Goal: Task Accomplishment & Management: Use online tool/utility

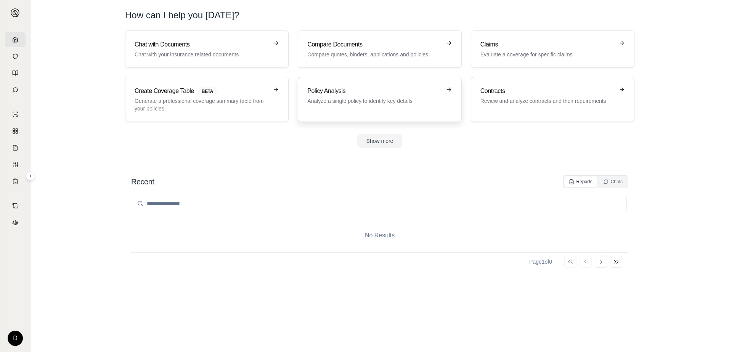
click at [356, 98] on p "Analyze a single policy to identify key details" at bounding box center [374, 101] width 134 height 8
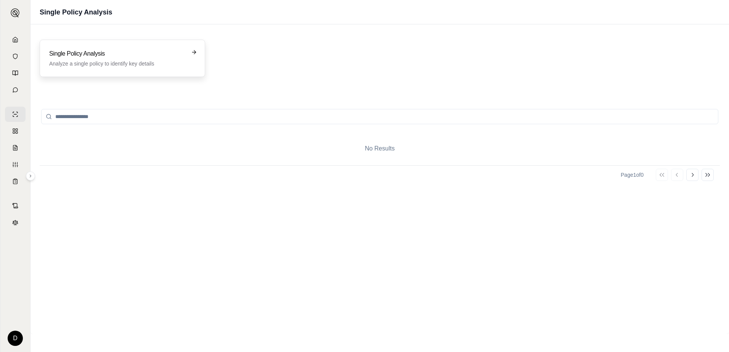
click at [119, 67] on p "Analyze a single policy to identify key details" at bounding box center [117, 64] width 136 height 8
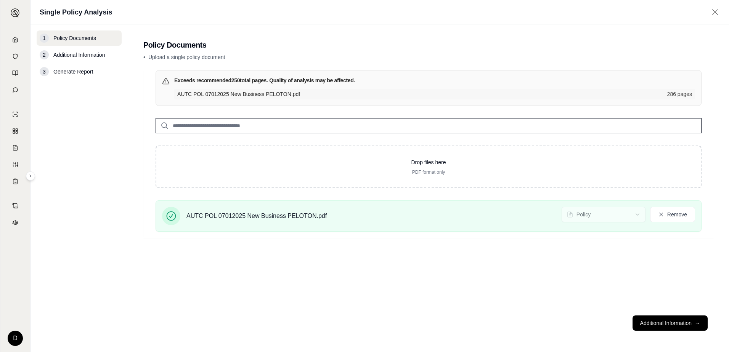
click at [655, 332] on footer "Additional Information →" at bounding box center [428, 323] width 571 height 27
click at [657, 324] on button "Additional Information →" at bounding box center [670, 323] width 75 height 15
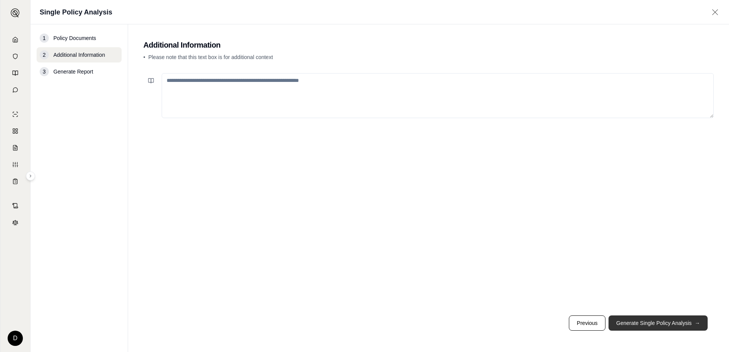
click at [637, 322] on button "Generate Single Policy Analysis →" at bounding box center [658, 323] width 99 height 15
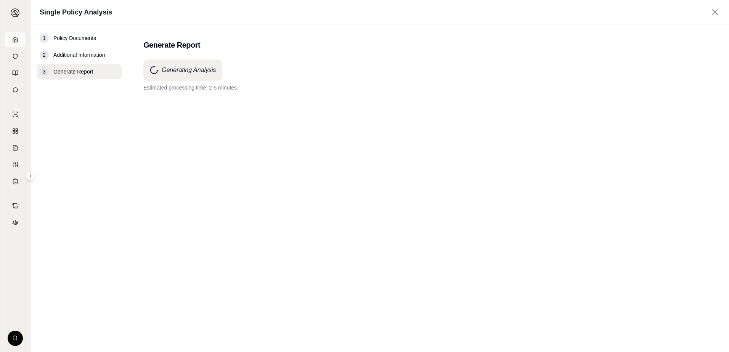
click at [17, 37] on icon at bounding box center [15, 40] width 6 height 6
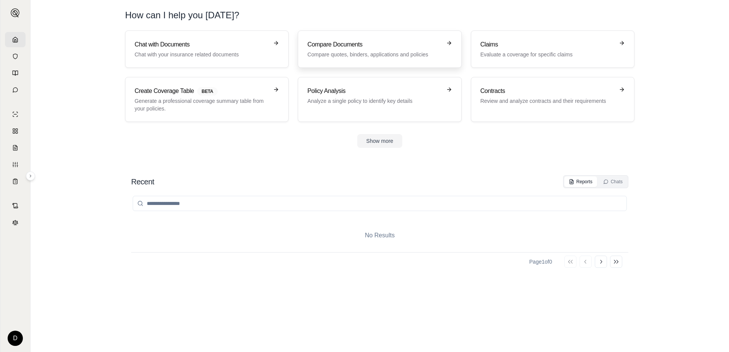
click at [332, 49] on h3 "Compare Documents" at bounding box center [374, 44] width 134 height 9
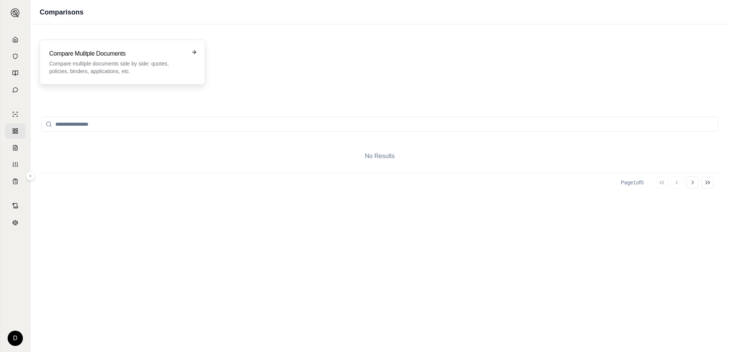
click at [111, 49] on div "Compare Mulitple Documents Compare multiple documents side by side: quotes, pol…" at bounding box center [123, 62] width 166 height 45
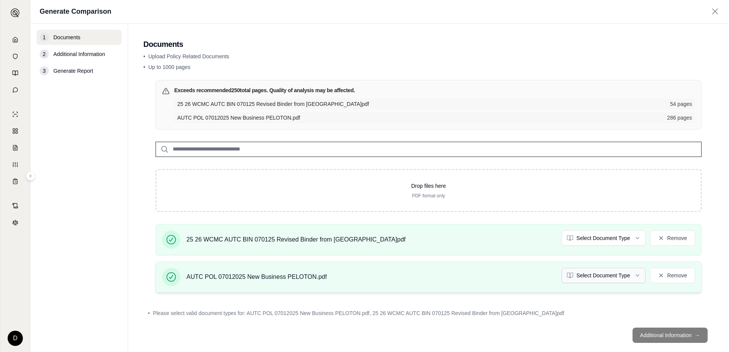
click at [601, 274] on html "D Generate Comparison 1 Documents 2 Additional Information 3 Generate Report Do…" at bounding box center [364, 176] width 729 height 352
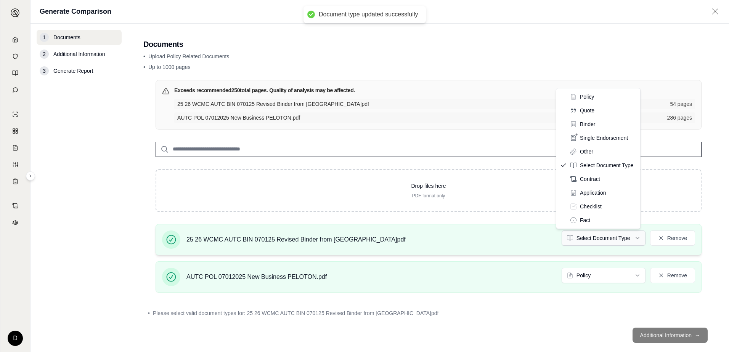
click at [596, 238] on html "Document type updated successfully D Generate Comparison 1 Documents 2 Addition…" at bounding box center [364, 176] width 729 height 352
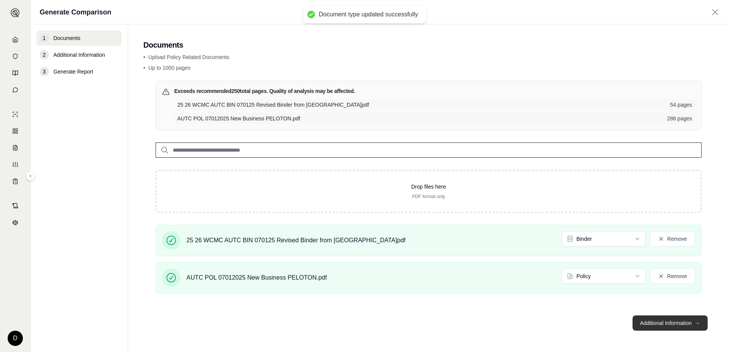
click at [662, 320] on button "Additional Information →" at bounding box center [670, 323] width 75 height 15
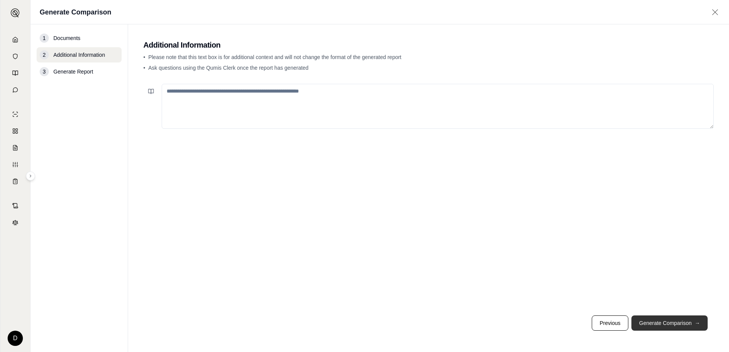
click at [662, 323] on button "Generate Comparison →" at bounding box center [670, 323] width 76 height 15
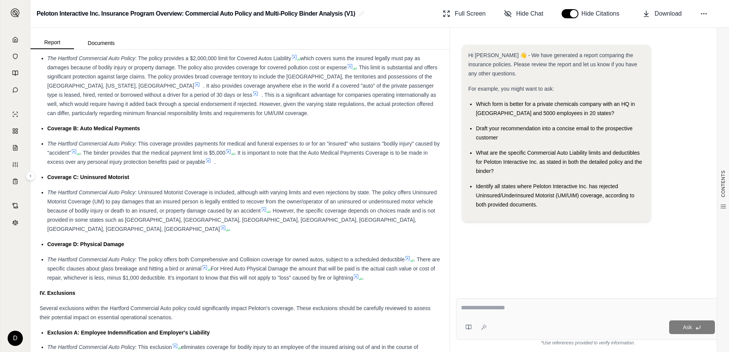
scroll to position [953, 0]
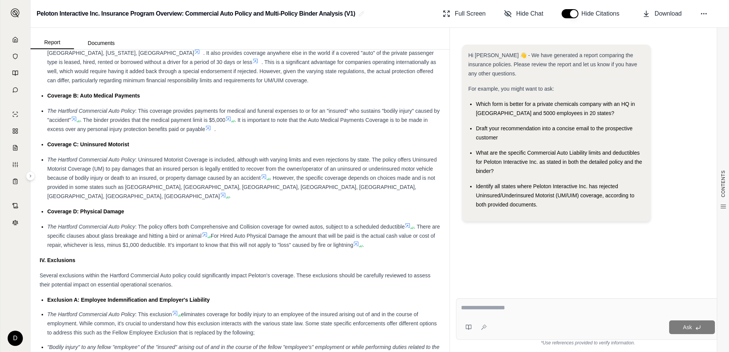
click at [512, 311] on textarea at bounding box center [588, 308] width 254 height 9
type textarea "**********"
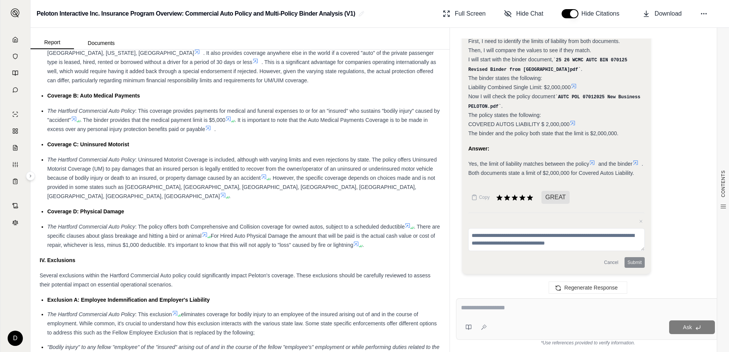
click at [513, 312] on textarea at bounding box center [588, 308] width 254 height 9
type textarea "**********"
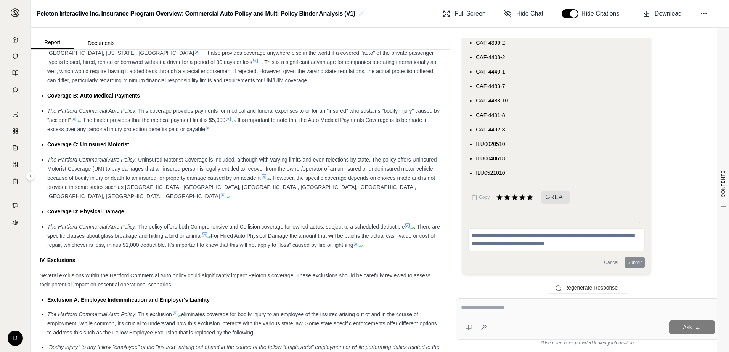
scroll to position [1892, 0]
click at [514, 308] on textarea at bounding box center [588, 308] width 254 height 9
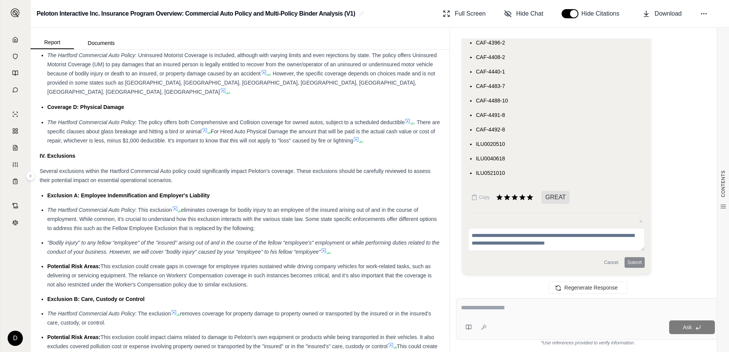
scroll to position [1067, 0]
